Goal: Use online tool/utility: Utilize a website feature to perform a specific function

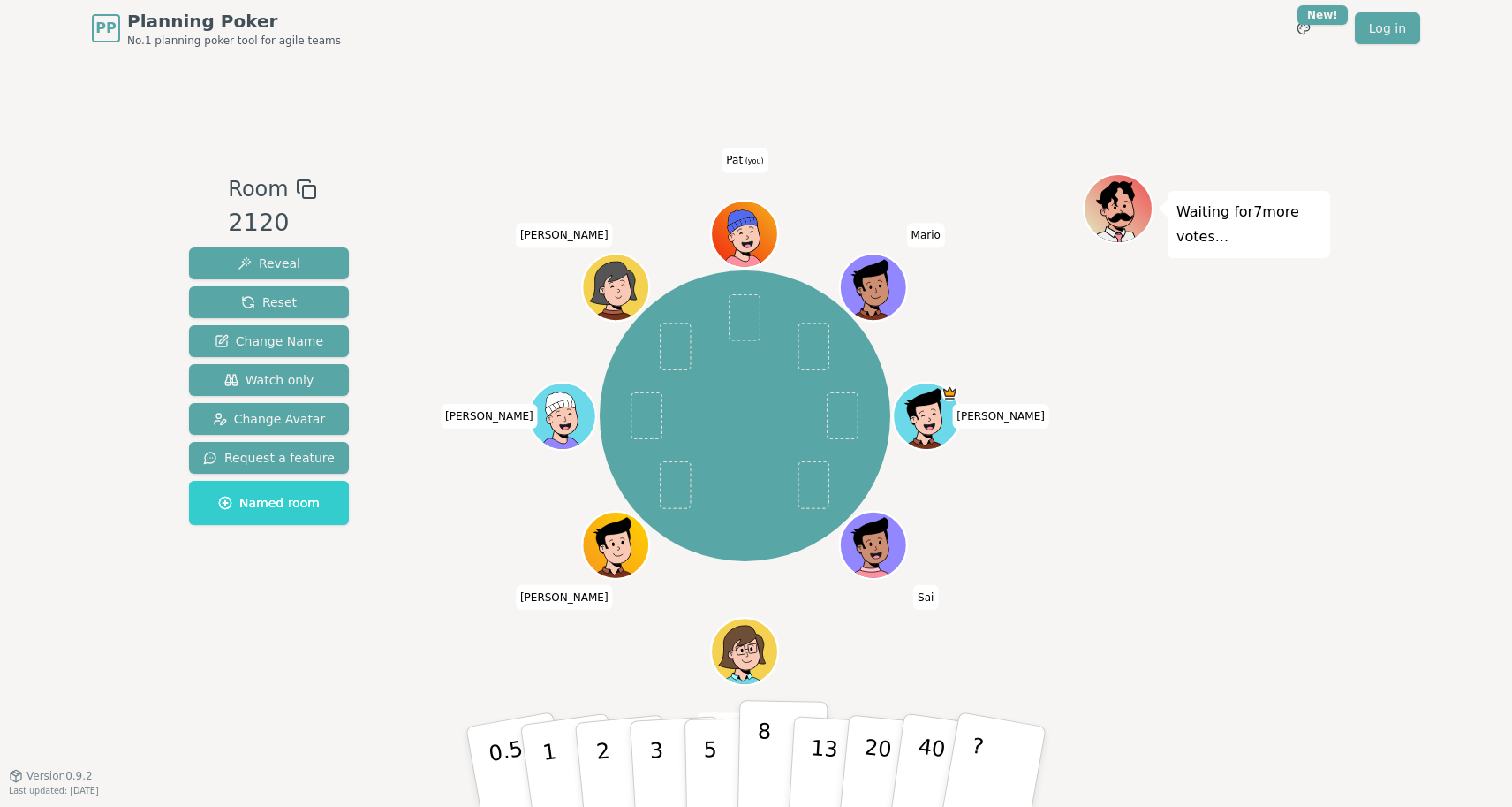
click at [773, 731] on button "8" at bounding box center [783, 767] width 91 height 134
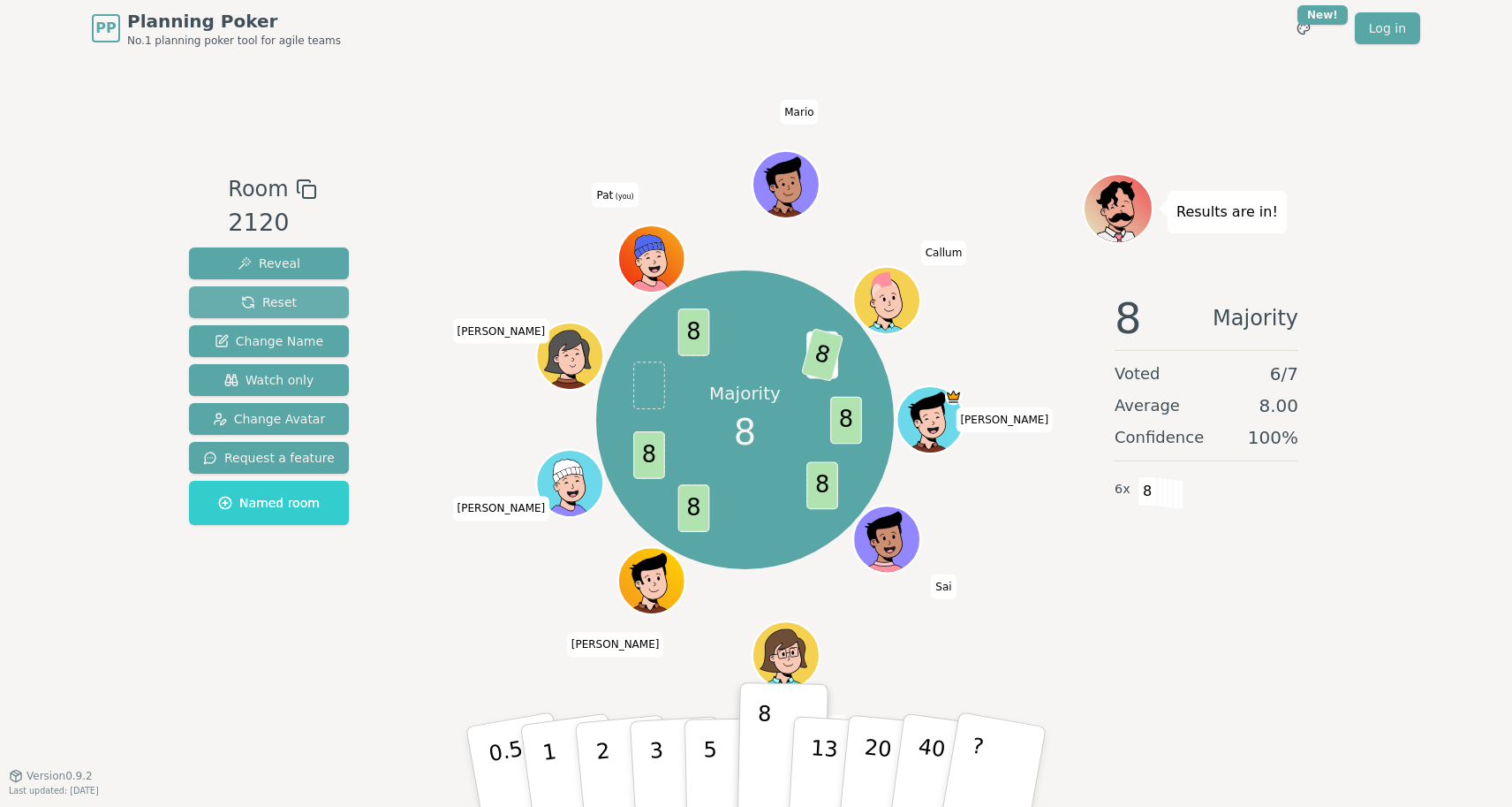
click at [291, 308] on span "Reset" at bounding box center [269, 302] width 55 height 18
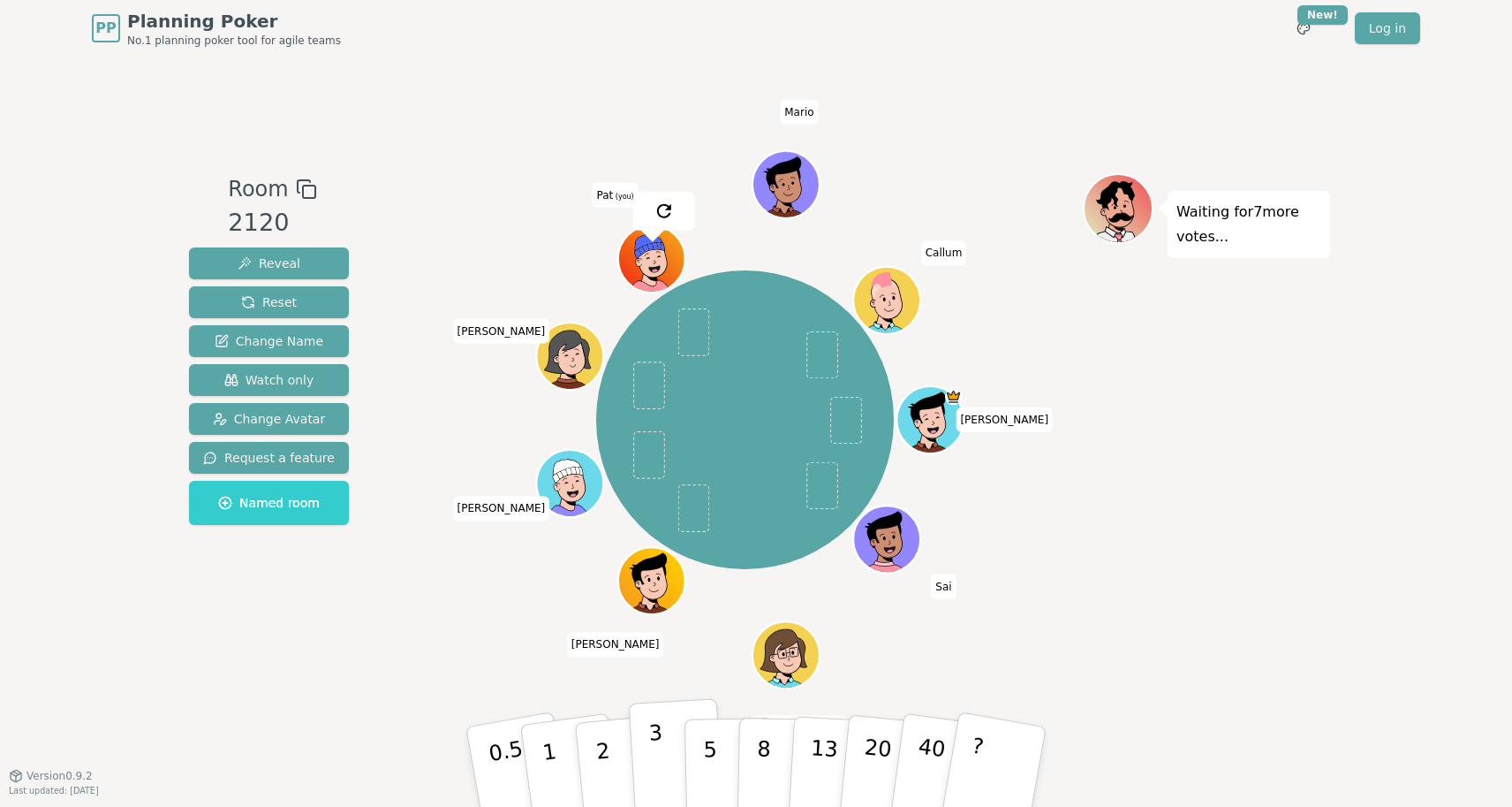
click at [647, 723] on button "3" at bounding box center [677, 767] width 96 height 138
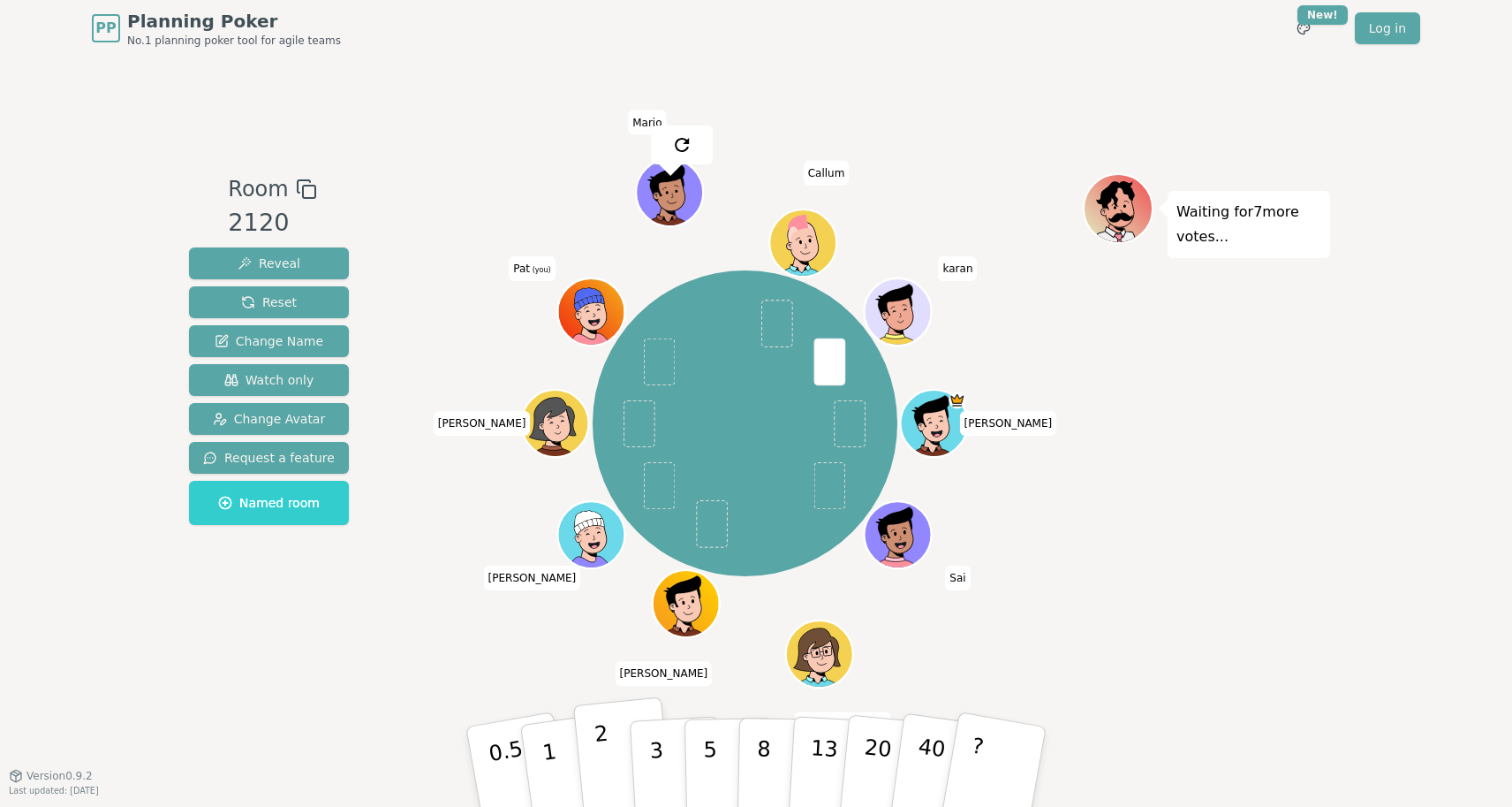
click at [615, 755] on button "2" at bounding box center [623, 768] width 101 height 141
click at [616, 723] on button "2" at bounding box center [623, 768] width 101 height 141
click at [668, 730] on button "3" at bounding box center [677, 767] width 96 height 138
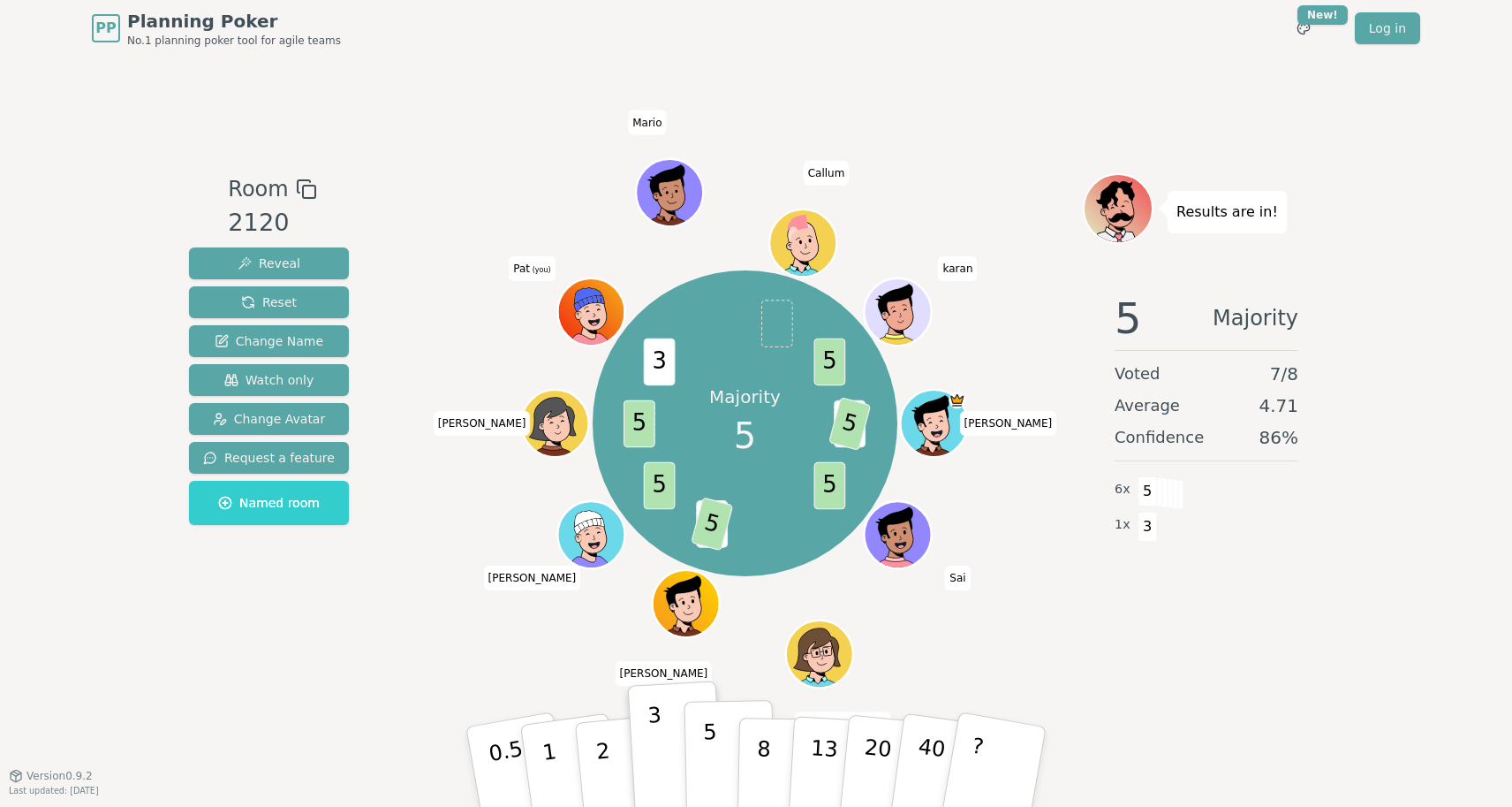
click at [710, 729] on p "5" at bounding box center [710, 766] width 15 height 95
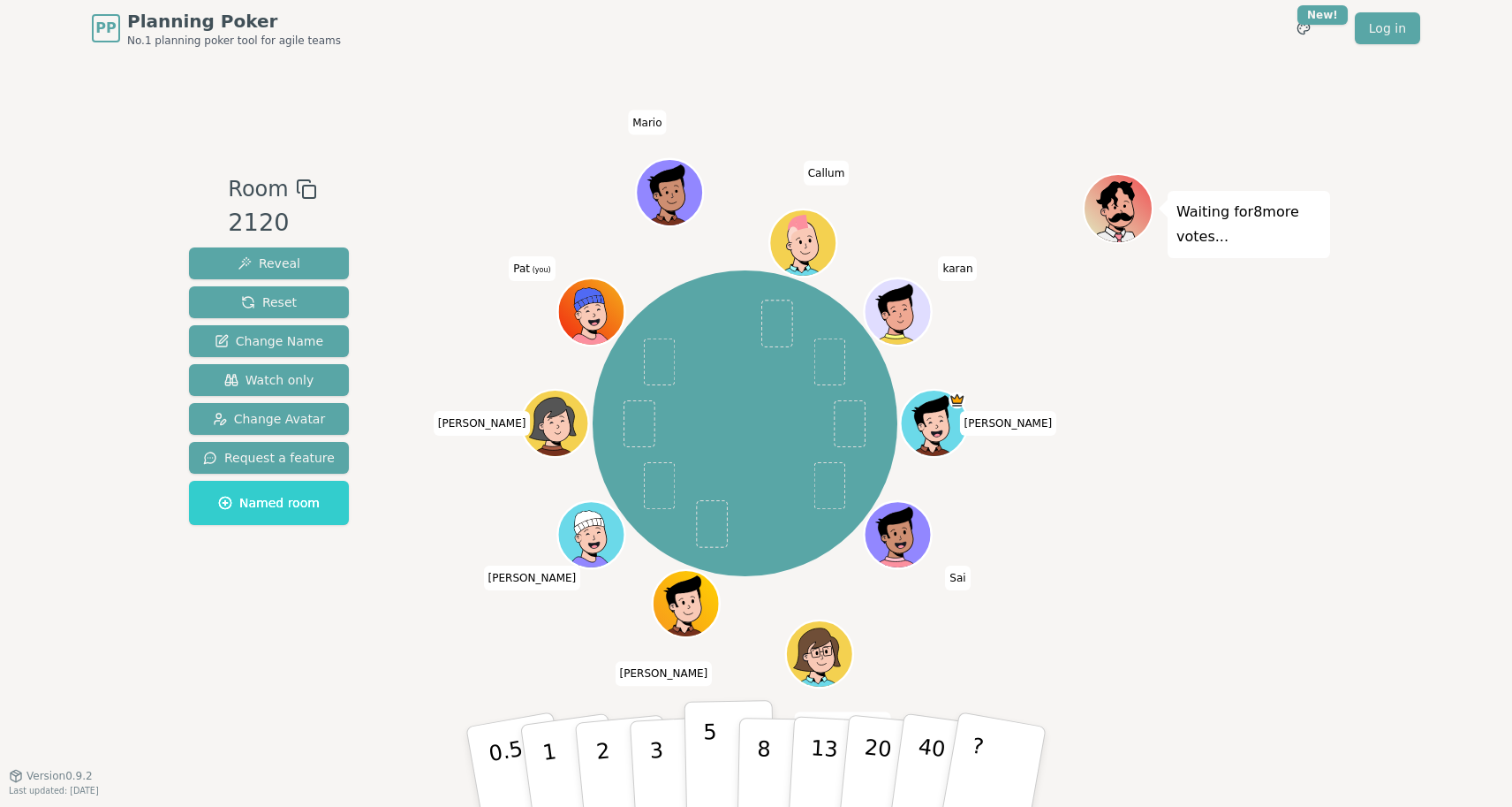
click at [711, 743] on p "5" at bounding box center [710, 766] width 15 height 95
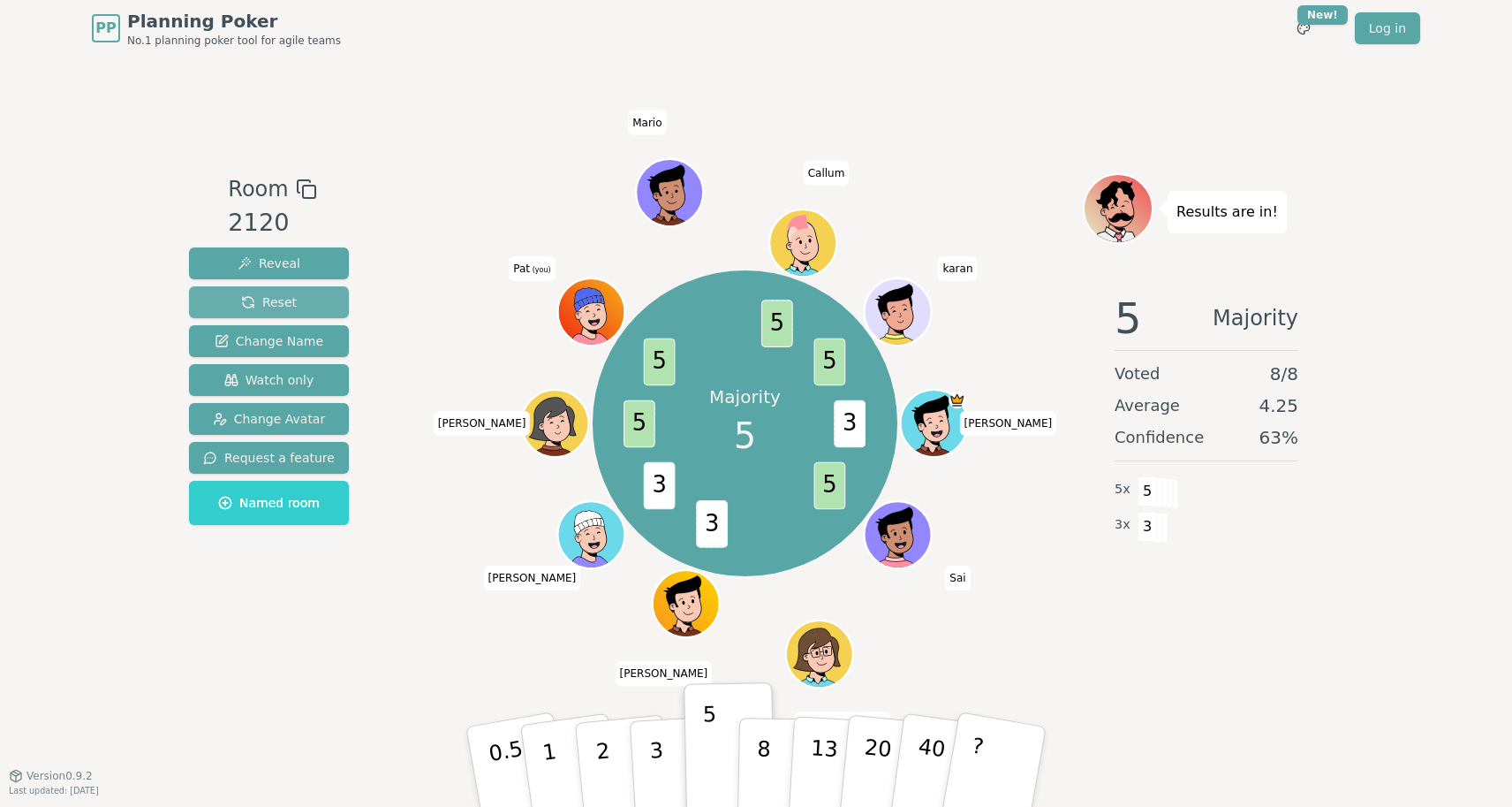
click at [302, 306] on button "Reset" at bounding box center [269, 302] width 160 height 32
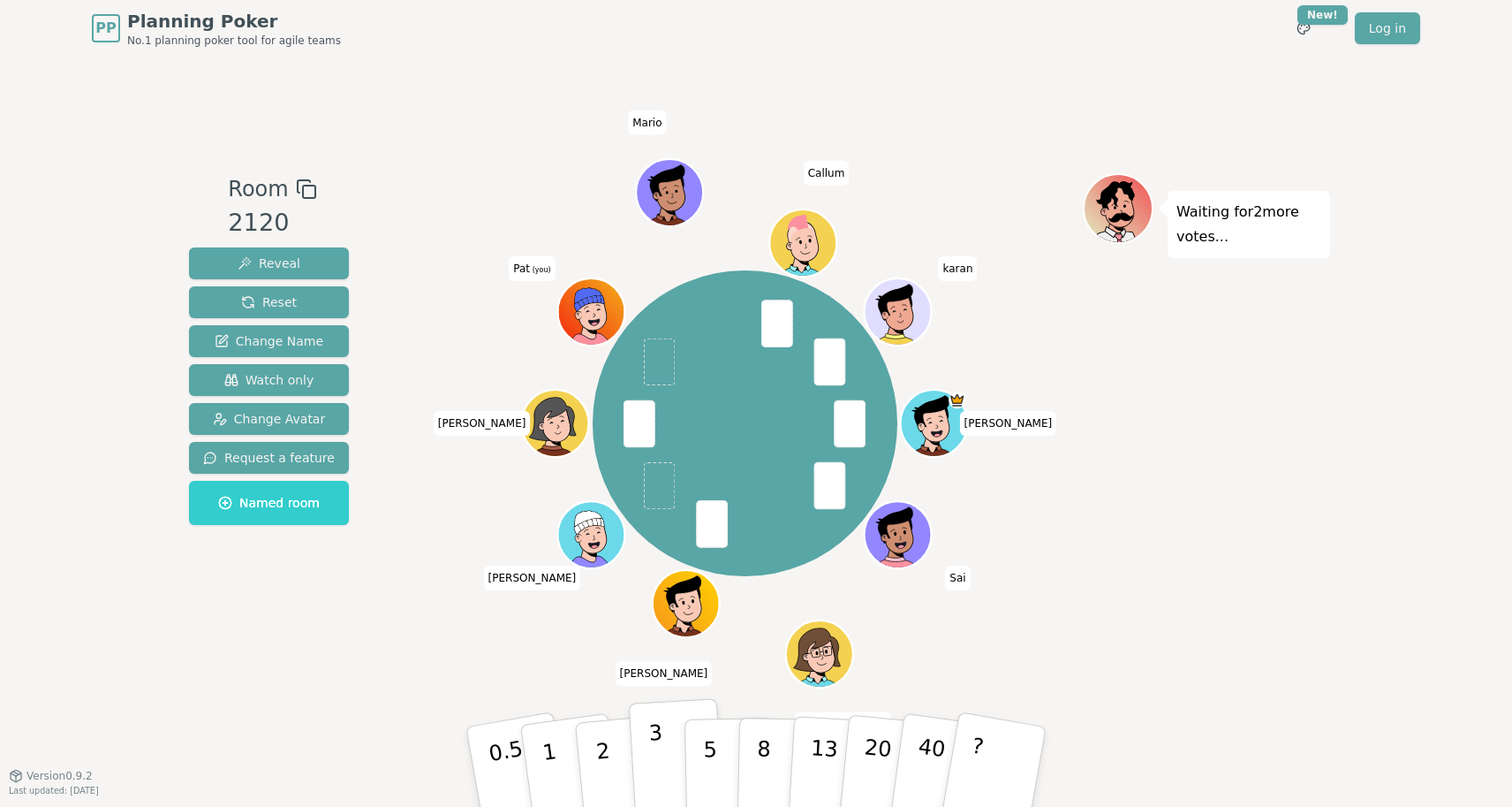
click at [657, 745] on p "3" at bounding box center [658, 768] width 20 height 96
click at [665, 765] on button "3" at bounding box center [677, 767] width 96 height 138
click at [713, 750] on p "5" at bounding box center [710, 766] width 15 height 95
click at [709, 733] on p "5" at bounding box center [710, 766] width 15 height 95
click at [768, 730] on p "8" at bounding box center [763, 765] width 15 height 95
